Goal: Task Accomplishment & Management: Manage account settings

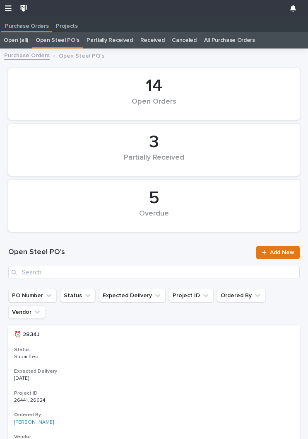
scroll to position [0, 0]
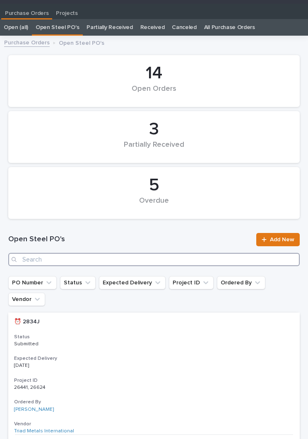
click at [139, 253] on input "Search" at bounding box center [154, 259] width 292 height 13
type input "2941"
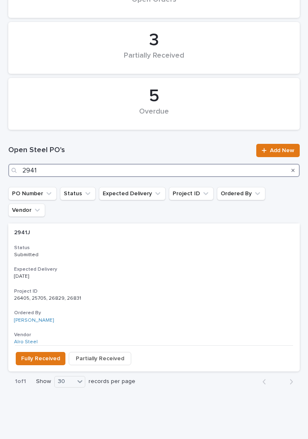
scroll to position [102, 0]
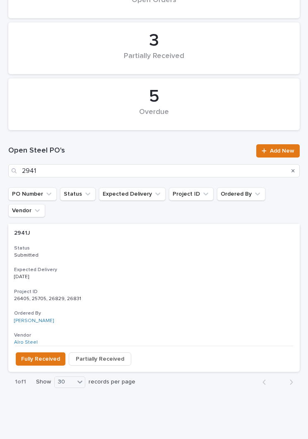
click at [135, 244] on div "2941J 2941J Status Submitted Expected Delivery [DATE] Project ID 26405, 25705, …" at bounding box center [154, 285] width 292 height 122
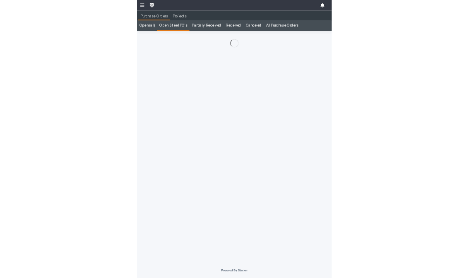
scroll to position [13, 0]
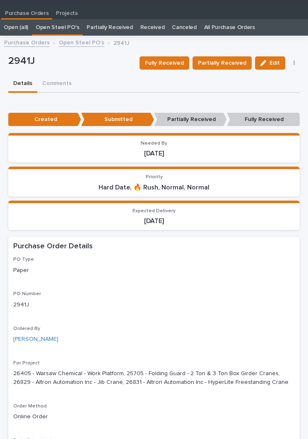
click at [230, 62] on span "Partially Received" at bounding box center [222, 63] width 48 height 10
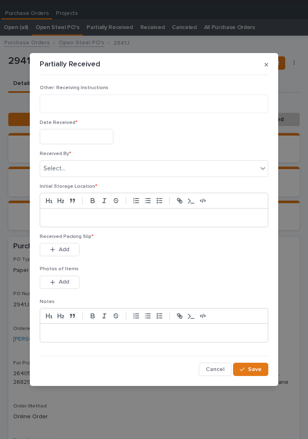
click at [83, 133] on input "text" at bounding box center [77, 136] width 74 height 15
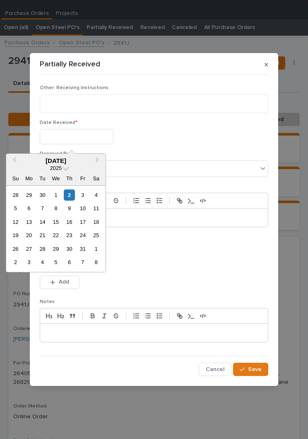
click at [69, 200] on div "2" at bounding box center [69, 194] width 11 height 11
type input "**********"
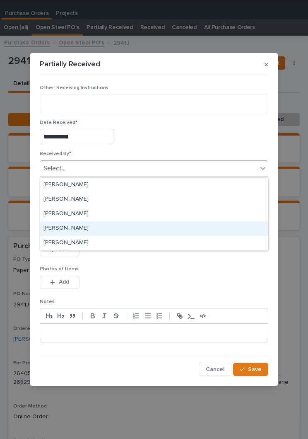
click at [102, 229] on div "[PERSON_NAME]" at bounding box center [154, 228] width 228 height 15
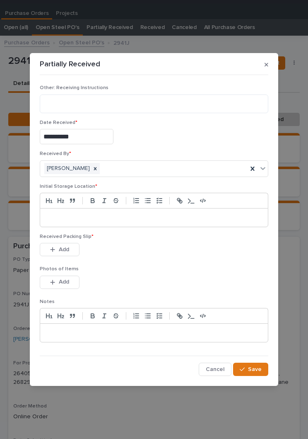
click at [138, 217] on p at bounding box center [153, 217] width 215 height 8
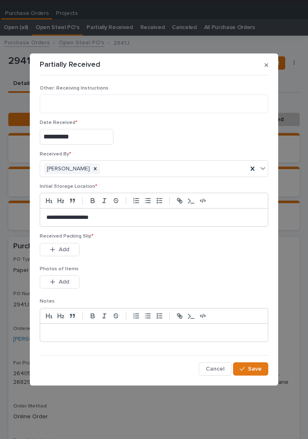
click at [158, 255] on div "This file cannot be opened Download File Add" at bounding box center [154, 251] width 229 height 17
click at [60, 252] on span "Add" at bounding box center [64, 249] width 10 height 7
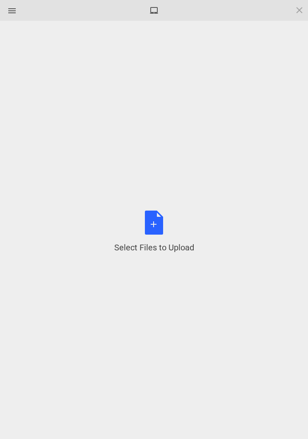
click at [158, 222] on div "Select Files to Upload or Drag and Drop, Copy and Paste Files" at bounding box center [154, 231] width 80 height 43
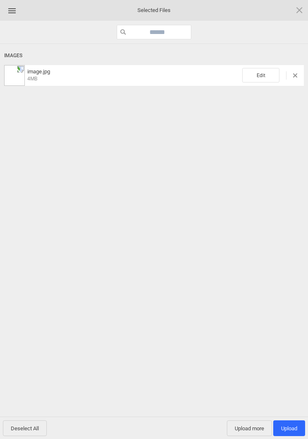
click at [265, 73] on span "Edit" at bounding box center [260, 75] width 37 height 15
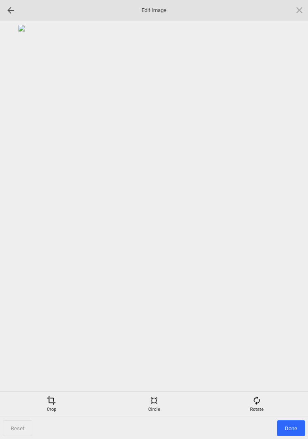
click at [258, 410] on div "Rotate" at bounding box center [257, 404] width 99 height 17
click at [288, 213] on div at bounding box center [289, 219] width 21 height 21
click at [288, 222] on div at bounding box center [289, 219] width 21 height 21
click at [285, 227] on div at bounding box center [289, 219] width 21 height 21
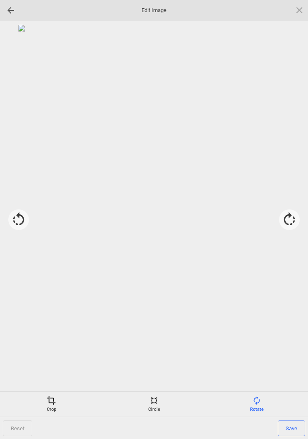
click at [53, 409] on div "Crop" at bounding box center [51, 404] width 99 height 17
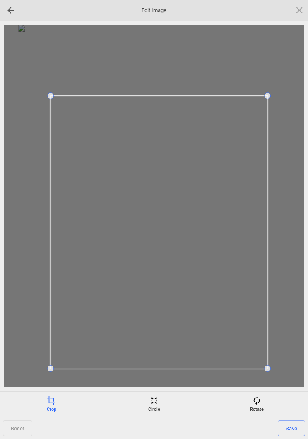
click at [294, 430] on span "Save" at bounding box center [291, 428] width 27 height 16
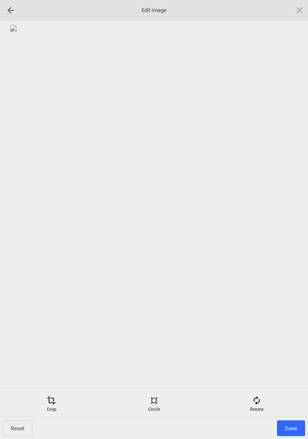
click at [292, 428] on span "Done" at bounding box center [291, 428] width 28 height 16
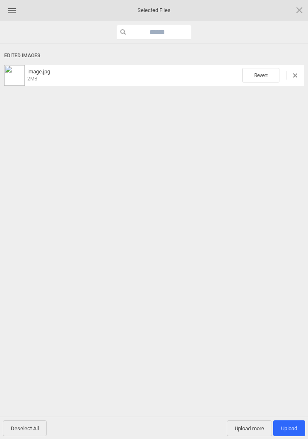
scroll to position [32, 0]
click at [247, 427] on span "Upload more" at bounding box center [249, 428] width 45 height 16
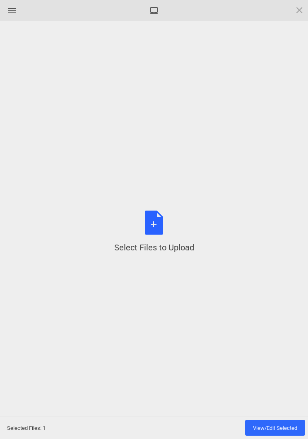
click at [163, 230] on div "Select Files to Upload or Drag and Drop, Copy and Paste Files" at bounding box center [154, 231] width 80 height 43
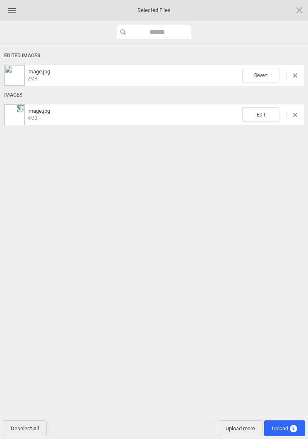
click at [261, 118] on span "Edit" at bounding box center [260, 114] width 37 height 15
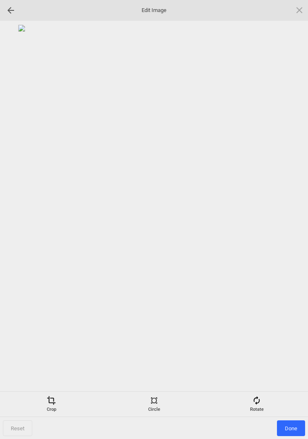
click at [265, 405] on div "Rotate" at bounding box center [257, 404] width 99 height 17
click at [287, 213] on div at bounding box center [289, 219] width 21 height 21
click at [288, 221] on div at bounding box center [289, 219] width 21 height 21
click at [291, 217] on div at bounding box center [289, 219] width 21 height 21
click at [288, 219] on div at bounding box center [289, 219] width 21 height 21
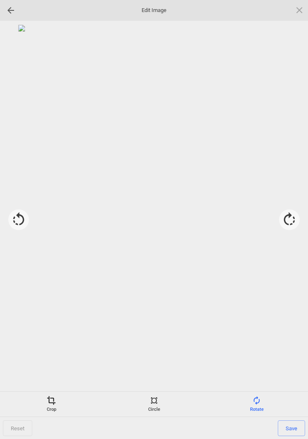
click at [56, 399] on div "Crop" at bounding box center [51, 404] width 99 height 17
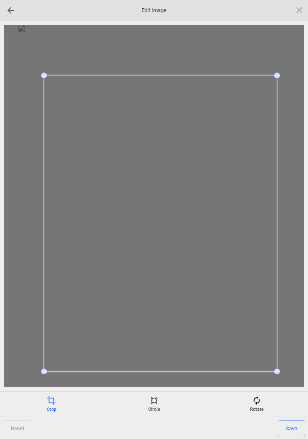
click at [291, 422] on span "Save" at bounding box center [291, 428] width 27 height 16
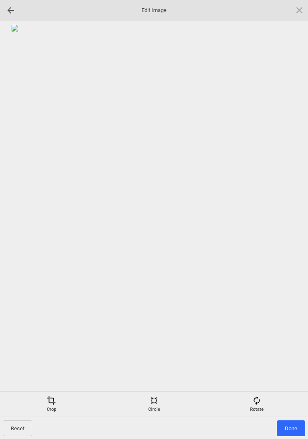
click at [295, 428] on span "Done" at bounding box center [291, 428] width 28 height 16
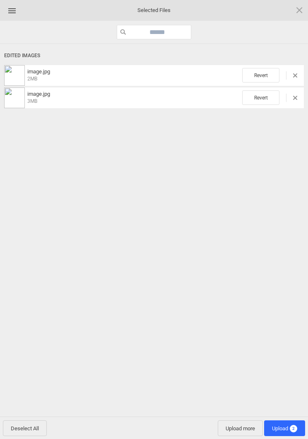
click at [239, 422] on span "Upload more" at bounding box center [240, 428] width 45 height 16
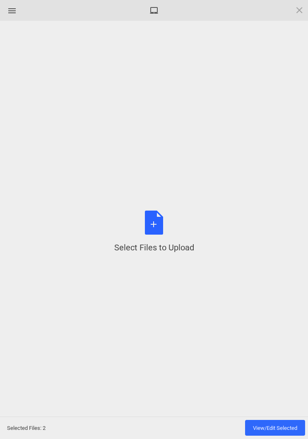
click at [157, 236] on div "Select Files to Upload or Drag and Drop, Copy and Paste Files" at bounding box center [154, 231] width 80 height 43
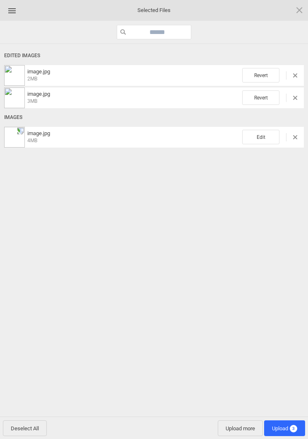
click at [261, 137] on span "Edit" at bounding box center [260, 137] width 37 height 15
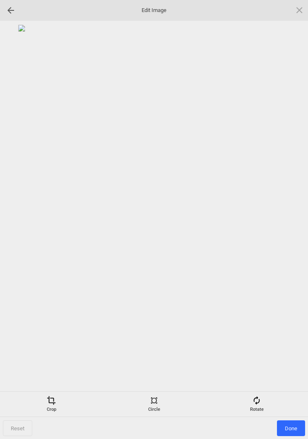
click at [257, 403] on span at bounding box center [256, 400] width 9 height 9
click at [283, 219] on div at bounding box center [289, 219] width 21 height 21
click at [289, 219] on div at bounding box center [289, 219] width 21 height 21
click at [285, 217] on div at bounding box center [289, 219] width 21 height 21
click at [286, 219] on div at bounding box center [289, 219] width 21 height 21
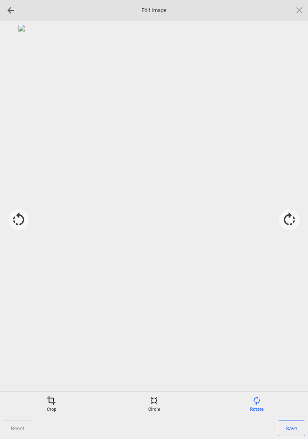
click at [56, 399] on span at bounding box center [51, 400] width 9 height 9
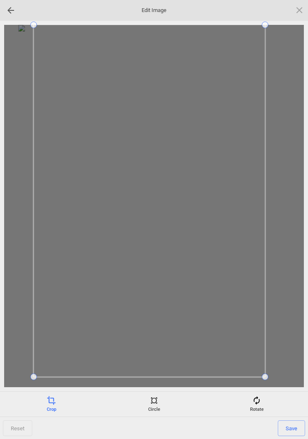
click at [15, 371] on div at bounding box center [154, 206] width 300 height 362
click at [292, 425] on span "Save" at bounding box center [291, 428] width 27 height 16
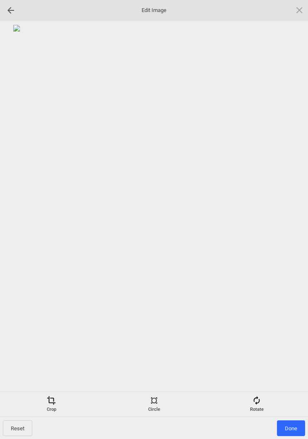
click at [296, 425] on span "Done" at bounding box center [291, 428] width 28 height 16
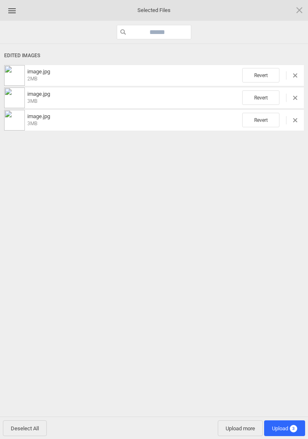
click at [239, 429] on span "Upload more" at bounding box center [240, 428] width 45 height 16
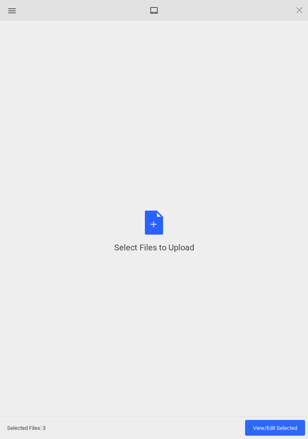
click at [162, 227] on div "Select Files to Upload or Drag and Drop, Copy and Paste Files" at bounding box center [154, 231] width 80 height 43
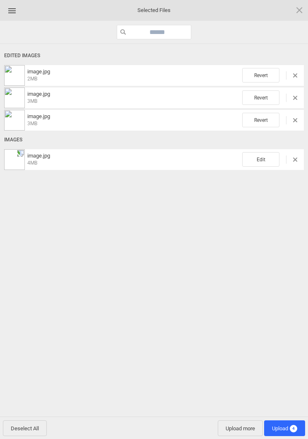
click at [256, 160] on span "Edit" at bounding box center [260, 159] width 37 height 15
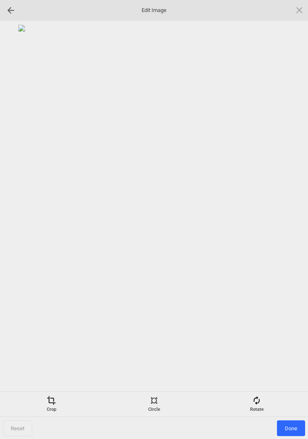
click at [263, 408] on div "Rotate" at bounding box center [257, 404] width 99 height 17
click at [287, 222] on div at bounding box center [289, 219] width 21 height 21
click at [284, 228] on div at bounding box center [289, 219] width 21 height 21
click at [288, 232] on div at bounding box center [154, 206] width 300 height 362
click at [288, 228] on div at bounding box center [289, 219] width 21 height 21
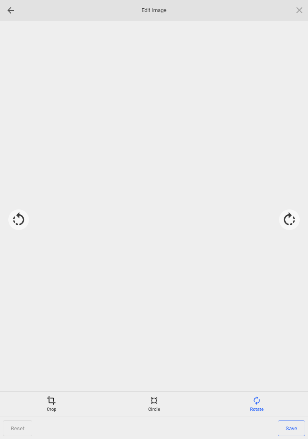
click at [293, 220] on div at bounding box center [289, 219] width 21 height 21
click at [54, 408] on div "Crop" at bounding box center [51, 404] width 99 height 17
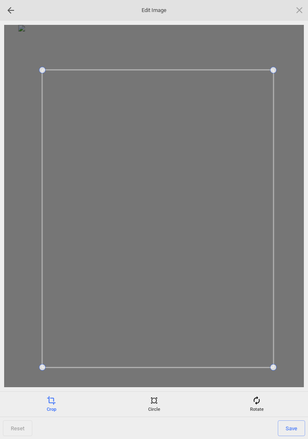
click at [290, 422] on span "Save" at bounding box center [291, 428] width 27 height 16
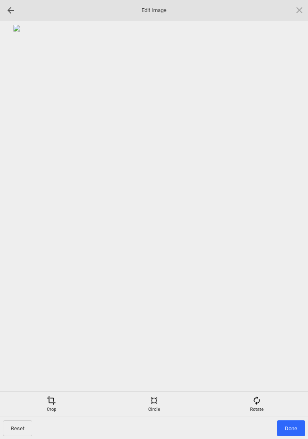
click at [297, 428] on span "Done" at bounding box center [291, 428] width 28 height 16
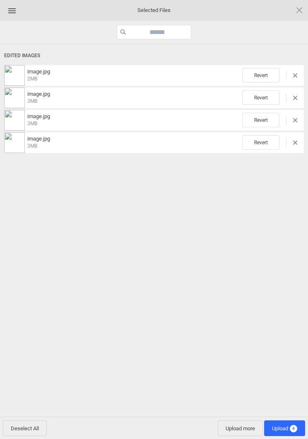
click at [285, 433] on span "Upload 4" at bounding box center [284, 428] width 41 height 16
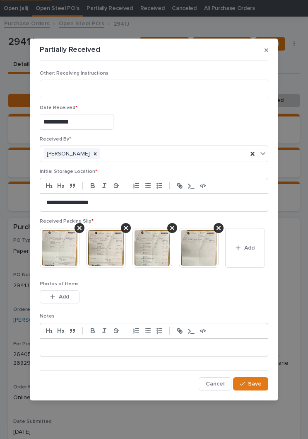
click at [58, 254] on img at bounding box center [60, 248] width 40 height 40
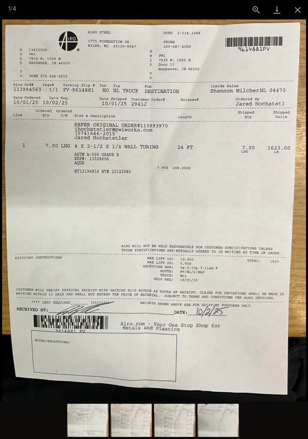
click at [302, 12] on button "Close gallery" at bounding box center [298, 9] width 21 height 19
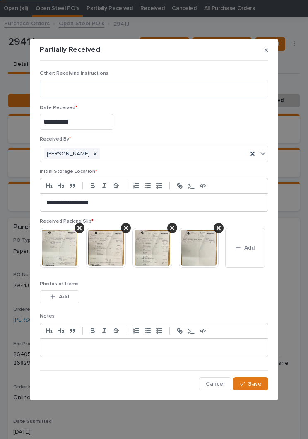
click at [255, 385] on span "Save" at bounding box center [255, 383] width 14 height 7
